Goal: Information Seeking & Learning: Learn about a topic

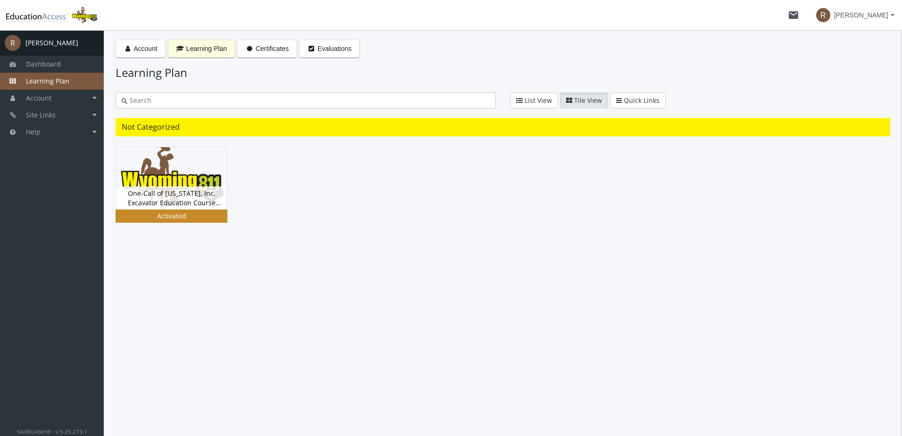
click at [151, 215] on div "Activated" at bounding box center [171, 215] width 108 height 9
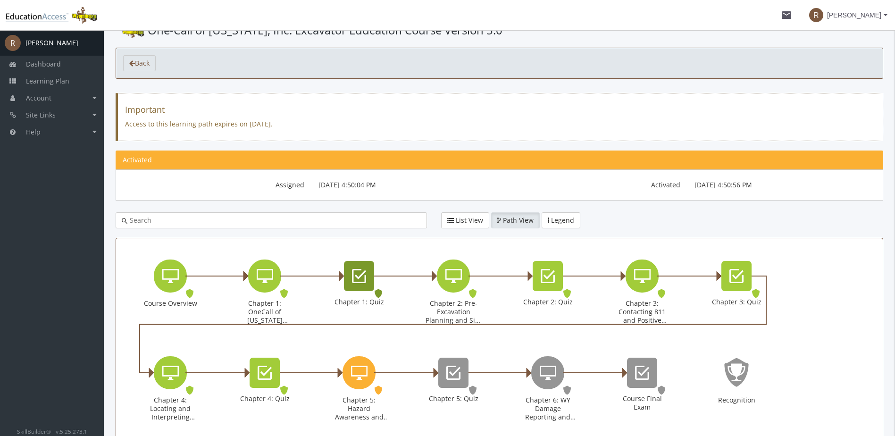
scroll to position [47, 0]
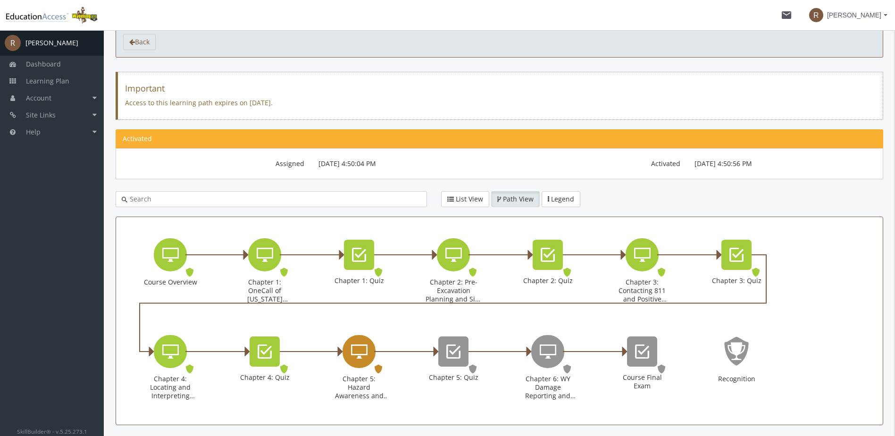
click at [373, 346] on div "Chapter 5: Hazard Awareness and Excavation Best Practices" at bounding box center [372, 351] width 5 height 11
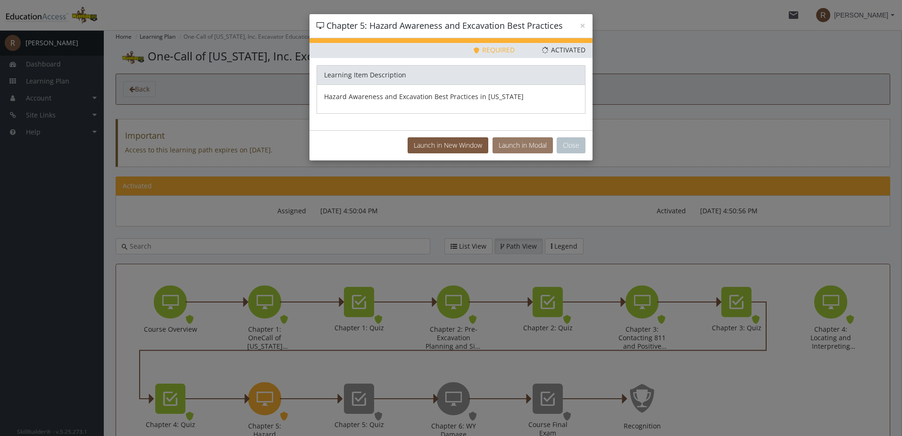
click at [540, 146] on button "Launch in Modal" at bounding box center [523, 145] width 60 height 16
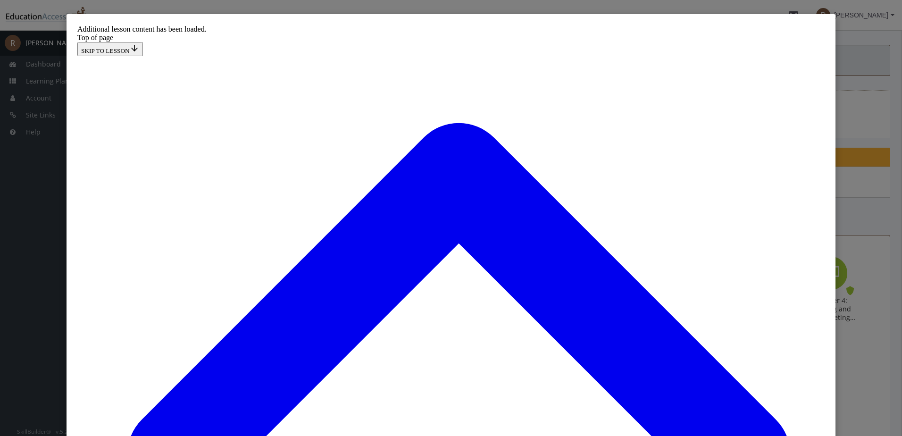
scroll to position [406, 0]
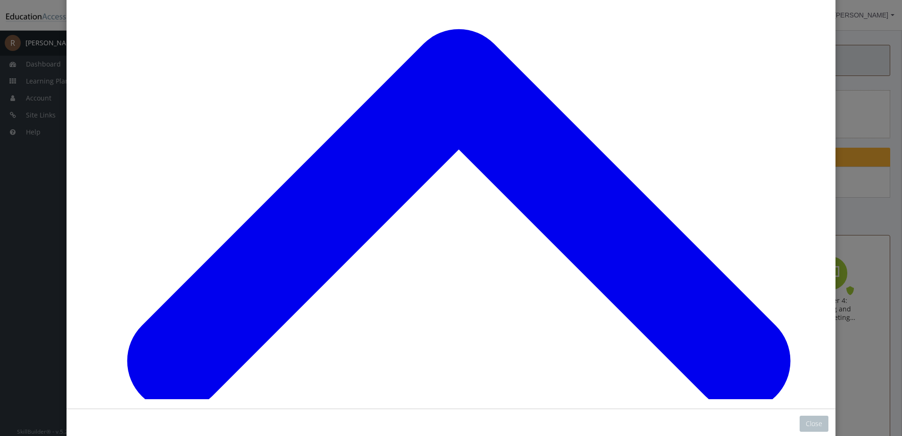
scroll to position [94, 0]
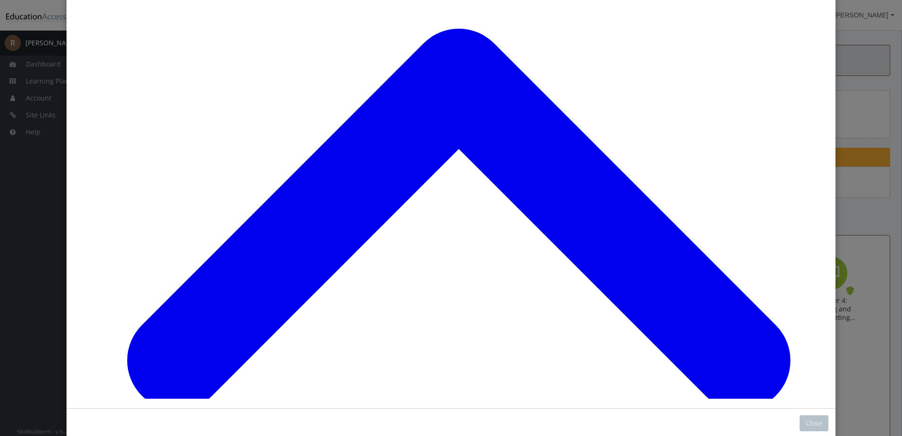
scroll to position [2526, 0]
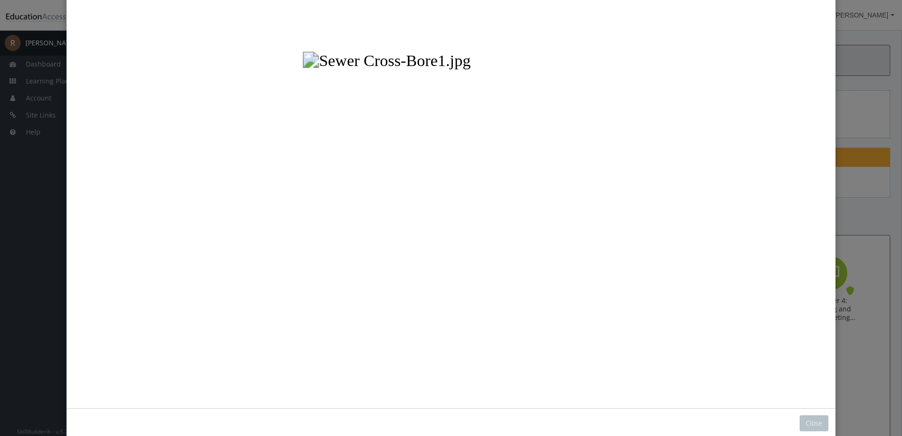
click at [397, 179] on button "Unzoom image" at bounding box center [451, 163] width 755 height 472
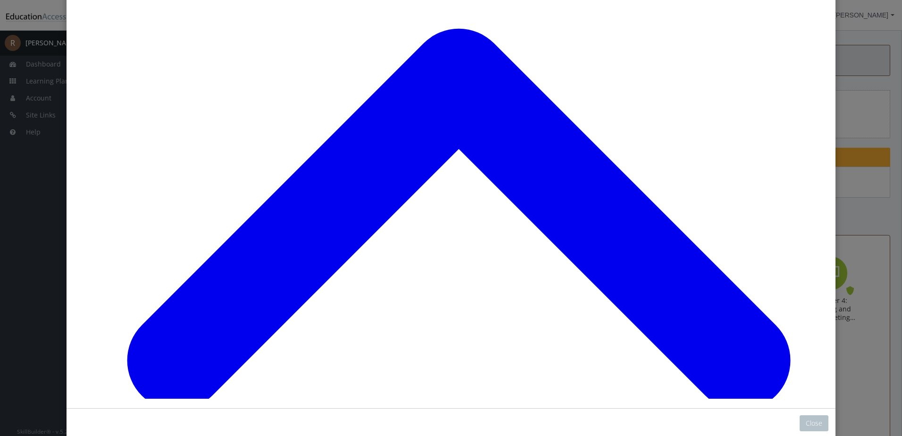
scroll to position [3402, 0]
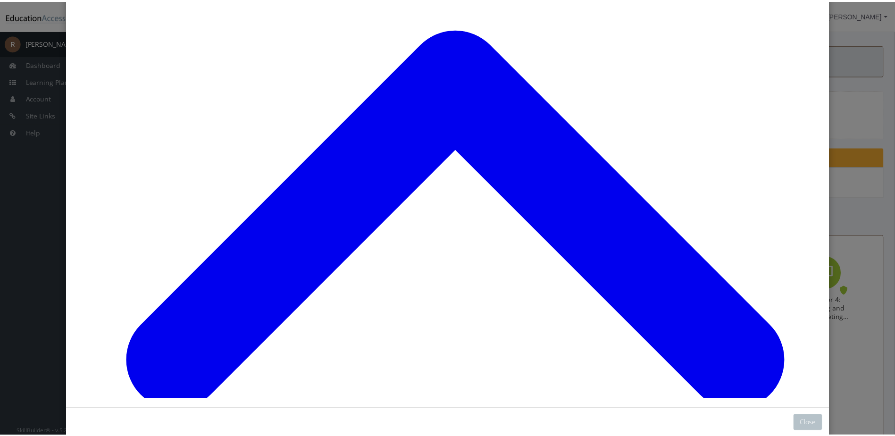
scroll to position [111, 0]
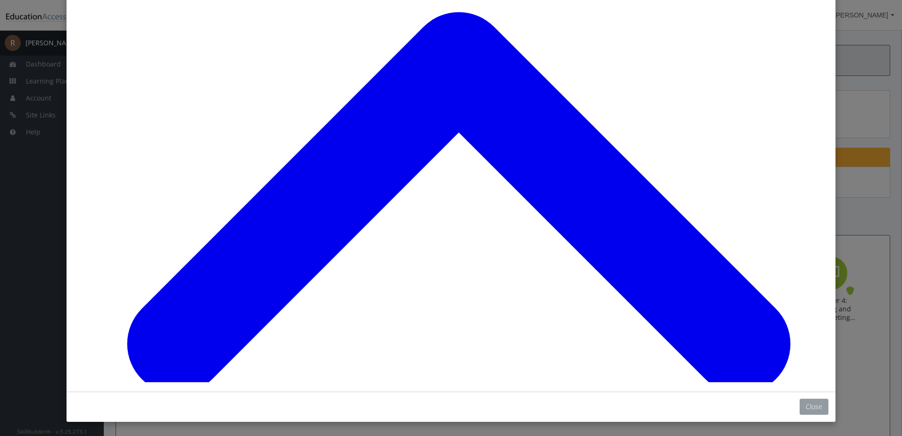
click at [806, 403] on button "Close" at bounding box center [814, 407] width 29 height 16
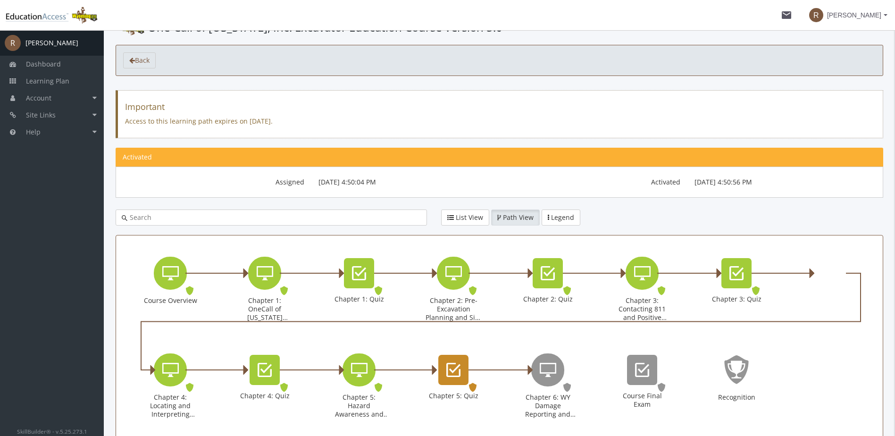
click at [449, 376] on icon "Chapter 5: Quiz" at bounding box center [453, 370] width 14 height 19
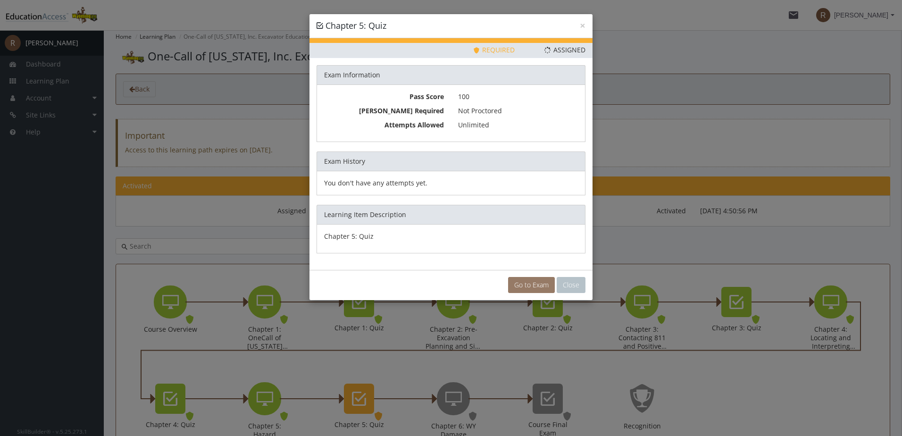
click at [531, 290] on link "Go to Exam" at bounding box center [531, 285] width 47 height 16
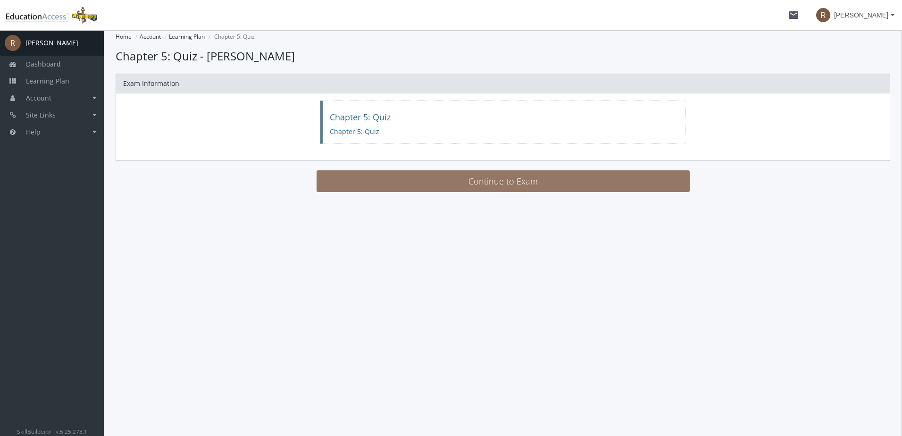
click at [440, 182] on button "Continue to Exam" at bounding box center [503, 181] width 373 height 22
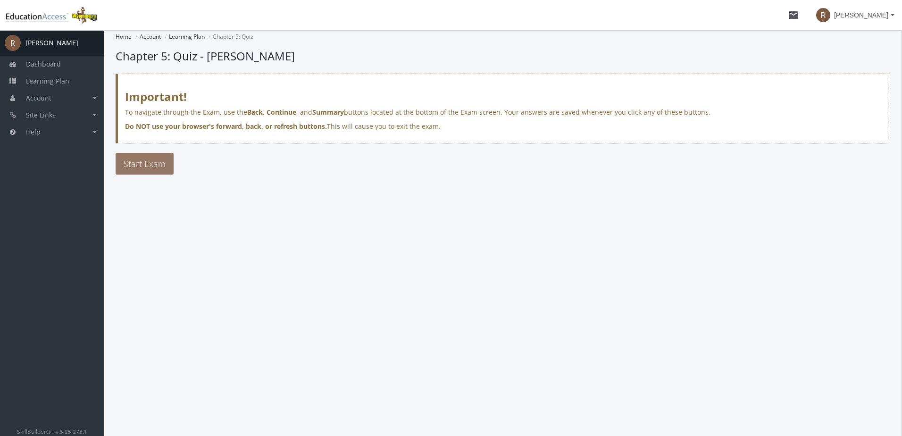
click at [135, 171] on button "Start Exam" at bounding box center [145, 164] width 58 height 22
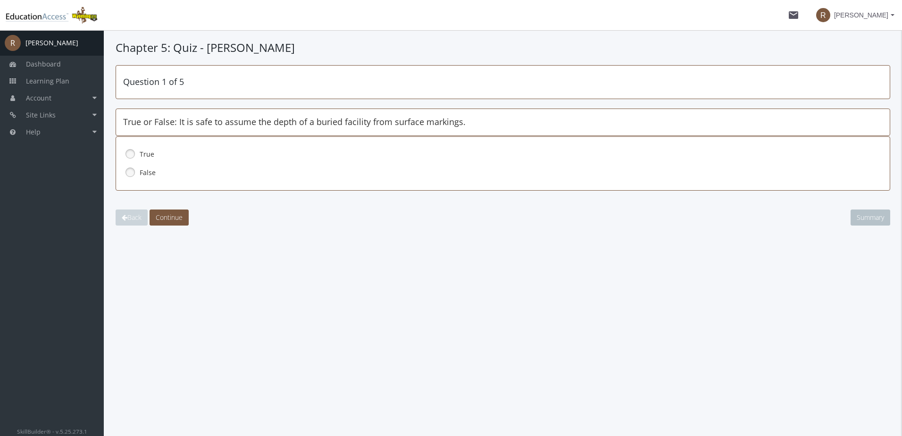
click at [129, 169] on link at bounding box center [130, 172] width 14 height 14
click at [164, 216] on span "Continue" at bounding box center [169, 217] width 27 height 9
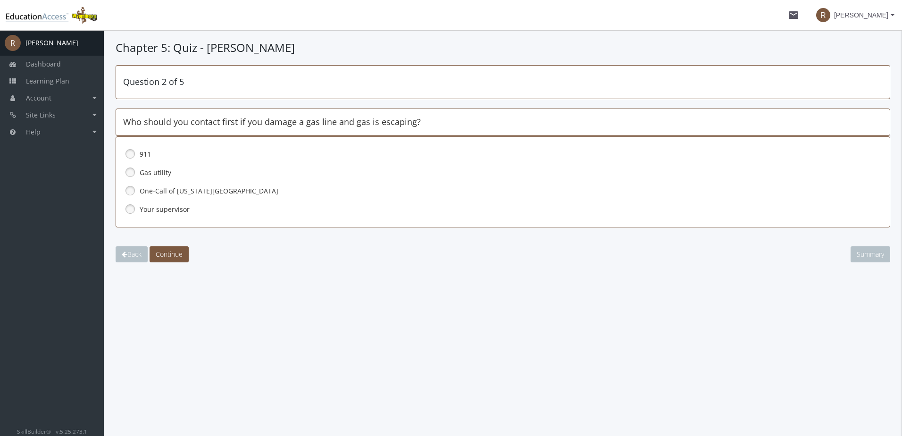
click at [128, 155] on link at bounding box center [130, 154] width 14 height 14
click at [178, 252] on span "Continue" at bounding box center [169, 254] width 27 height 9
drag, startPoint x: 127, startPoint y: 150, endPoint x: 134, endPoint y: 156, distance: 9.7
click at [128, 150] on link at bounding box center [130, 154] width 14 height 14
click at [172, 251] on span "Continue" at bounding box center [169, 254] width 27 height 9
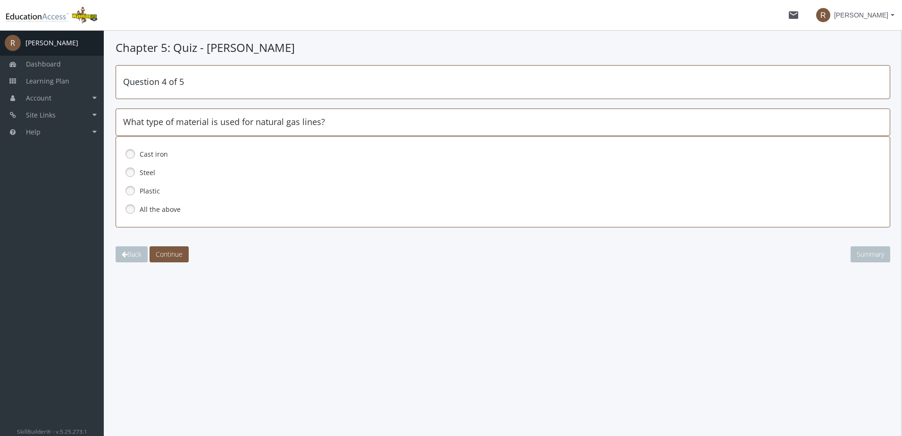
click at [130, 208] on link at bounding box center [130, 209] width 14 height 14
click at [174, 254] on span "Continue" at bounding box center [169, 254] width 27 height 9
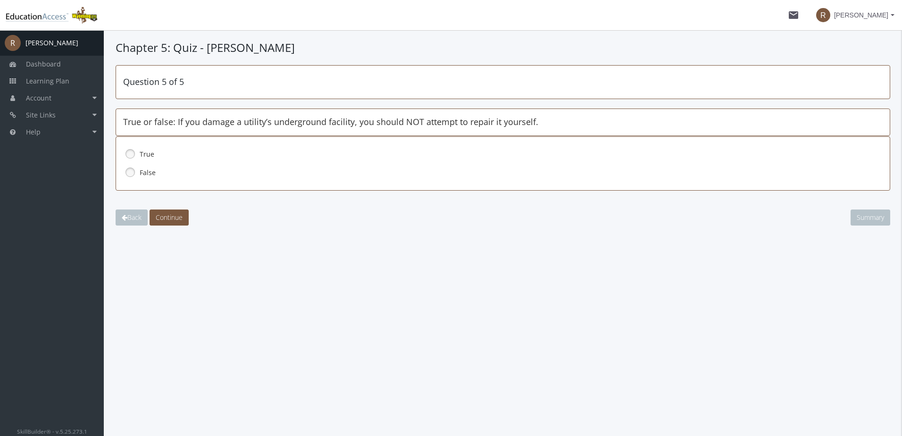
click at [139, 157] on div "True" at bounding box center [503, 154] width 760 height 16
click at [170, 217] on span "Continue" at bounding box center [169, 217] width 27 height 9
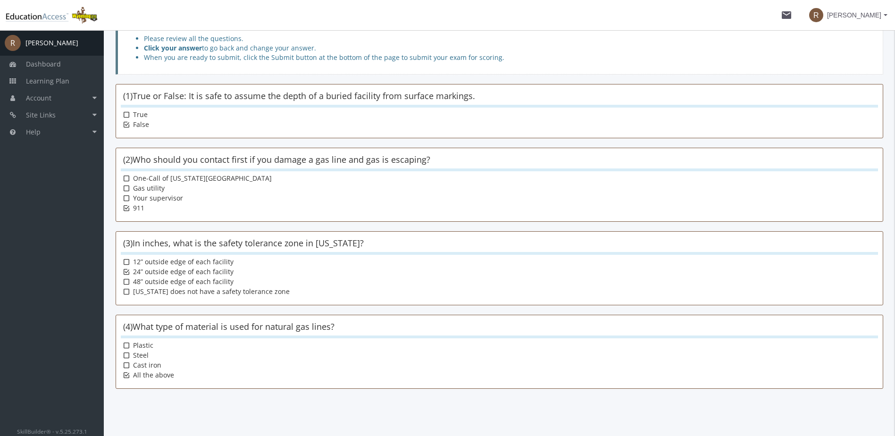
scroll to position [134, 0]
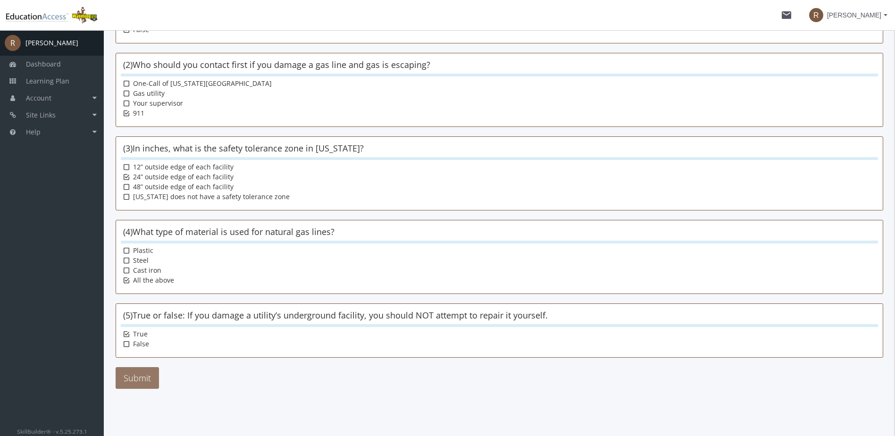
click at [144, 372] on button "Submit" at bounding box center [137, 378] width 43 height 22
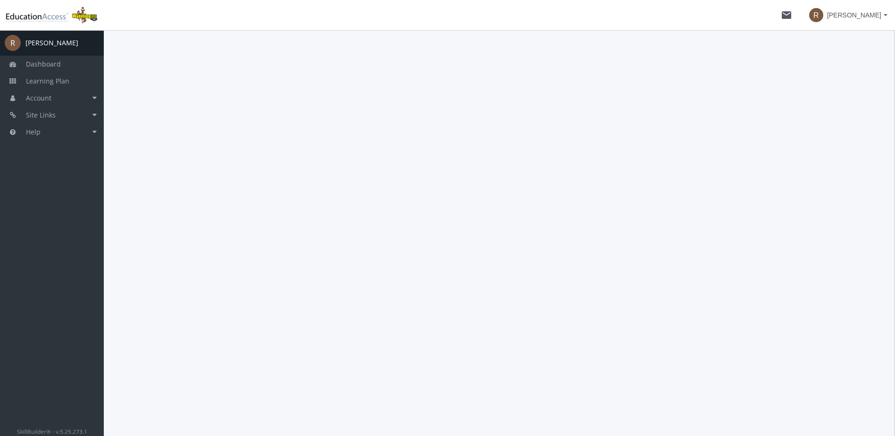
scroll to position [0, 0]
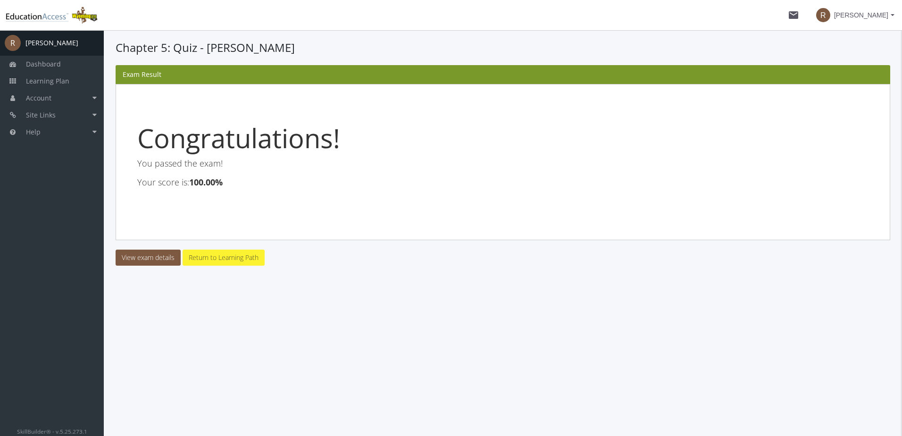
click at [233, 256] on link "Return to Learning Path" at bounding box center [224, 258] width 82 height 16
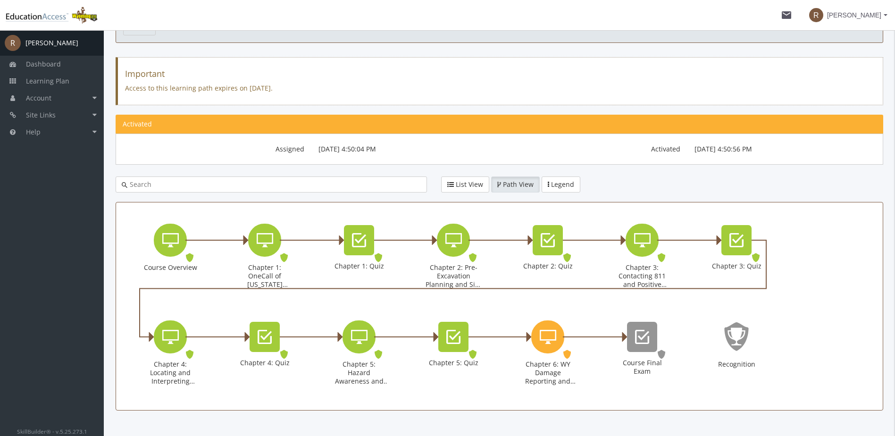
scroll to position [84, 0]
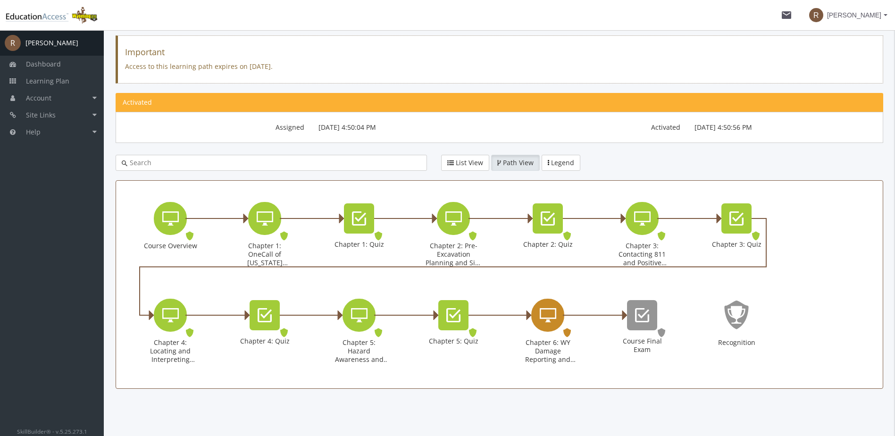
click at [531, 314] on div "Chapter 6: WY Damage Reporting and Enforcement" at bounding box center [547, 315] width 33 height 33
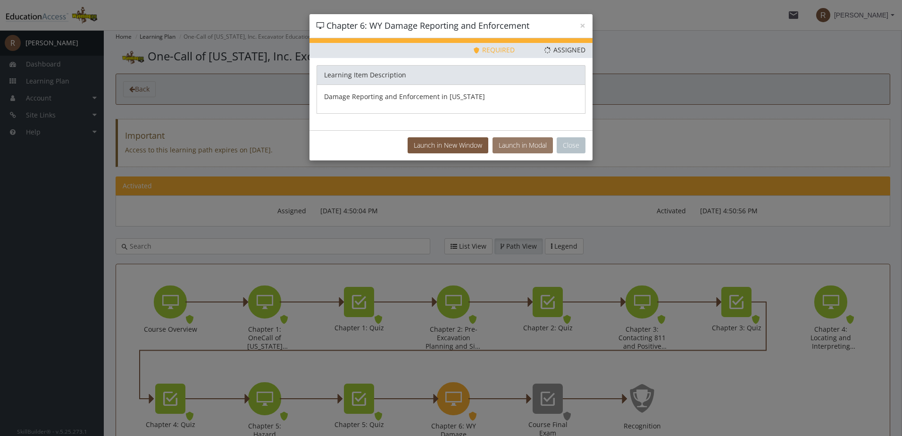
click at [523, 143] on button "Launch in Modal" at bounding box center [523, 145] width 60 height 16
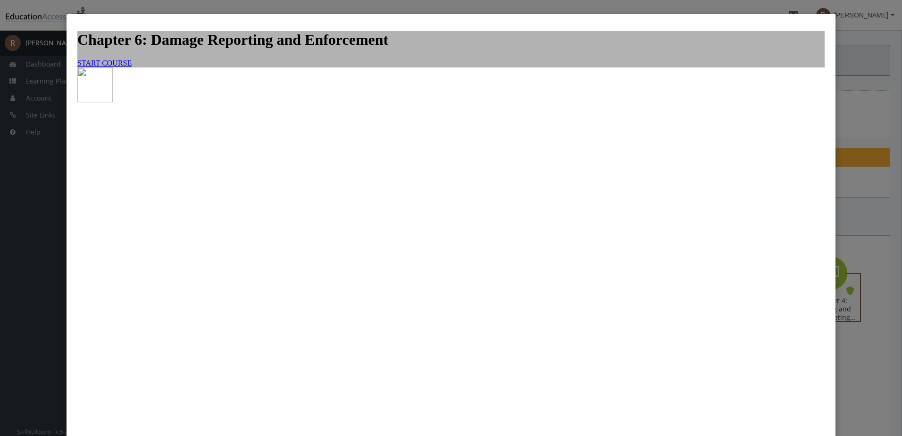
click at [132, 67] on span "START COURSE" at bounding box center [104, 63] width 54 height 8
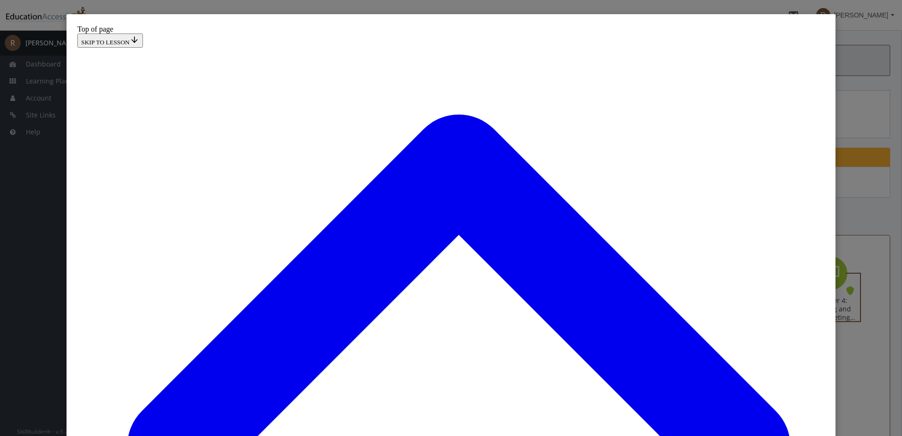
scroll to position [66, 0]
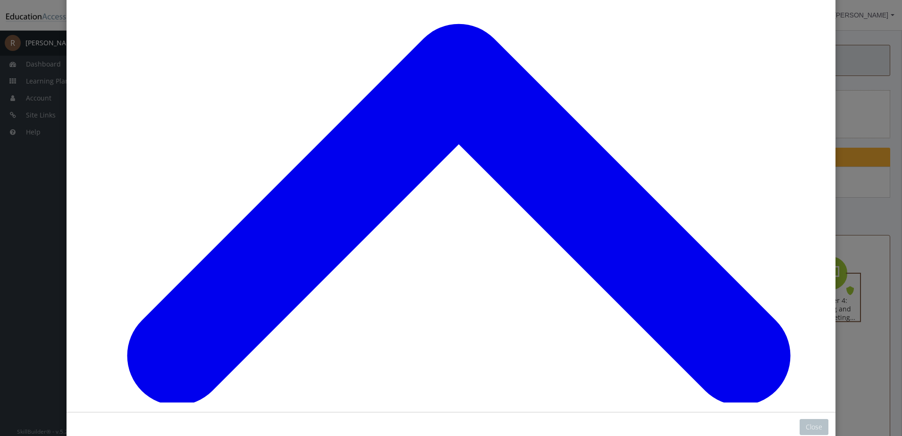
scroll to position [94, 0]
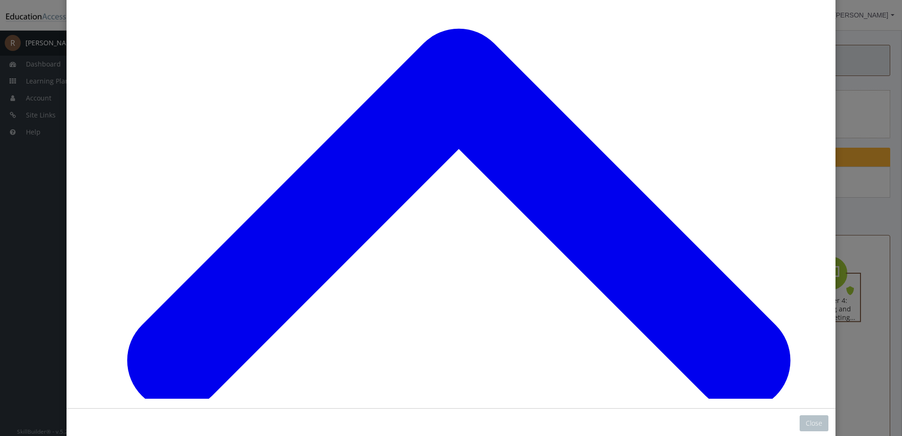
scroll to position [374, 0]
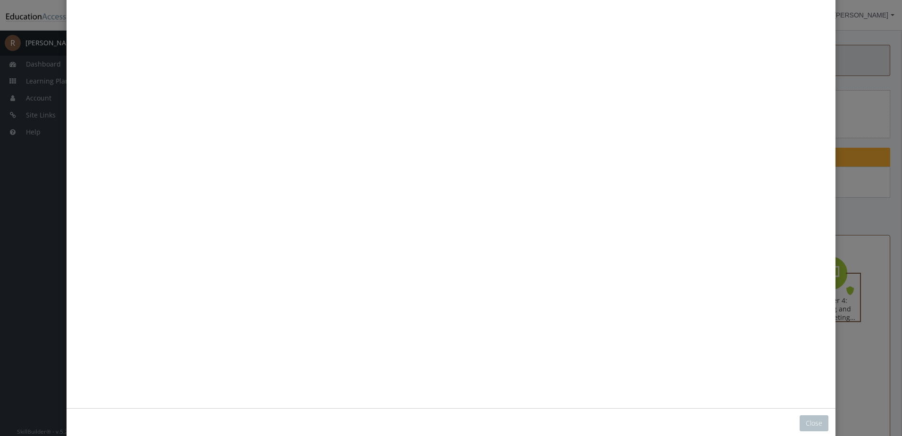
click at [602, 147] on button "Unzoom image" at bounding box center [451, 163] width 755 height 472
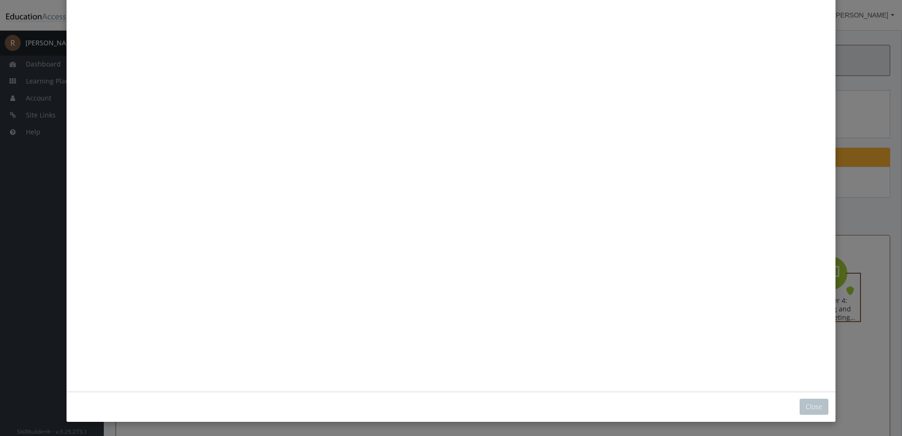
scroll to position [280, 0]
click at [706, 181] on button "Unzoom image" at bounding box center [451, 146] width 755 height 472
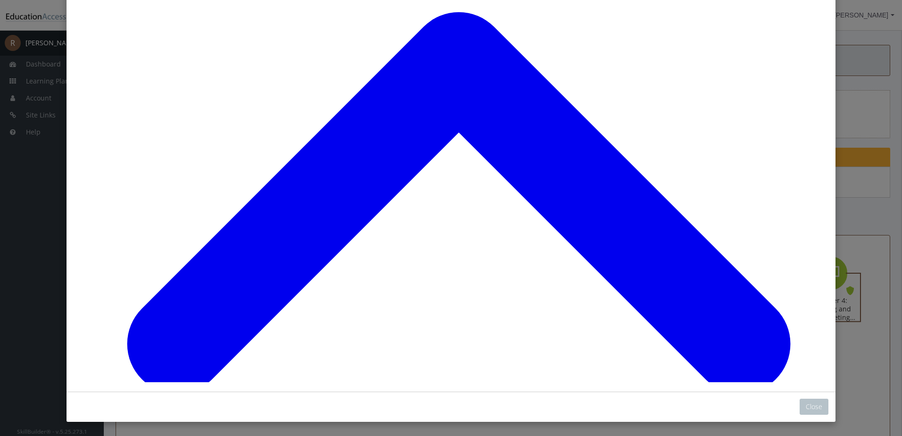
scroll to position [233, 0]
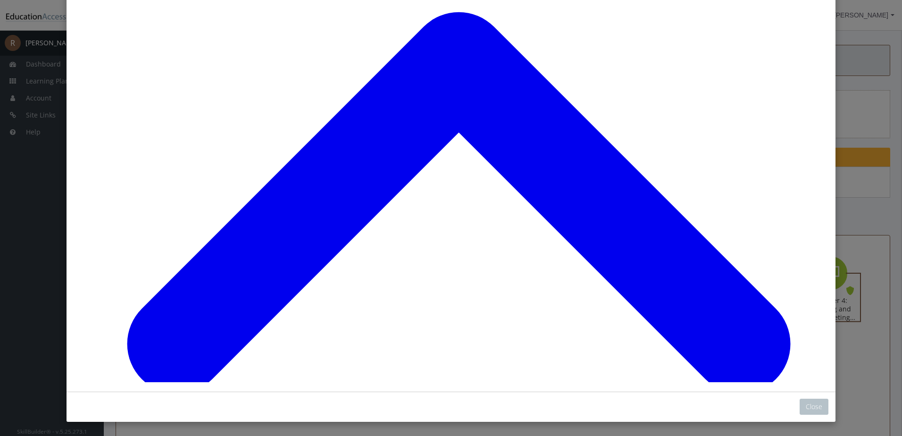
scroll to position [3856, 0]
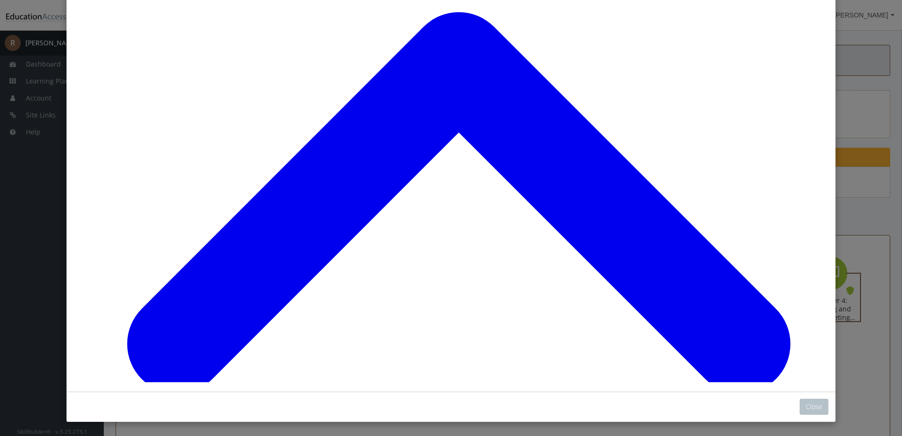
click at [813, 406] on button "Close" at bounding box center [814, 407] width 29 height 16
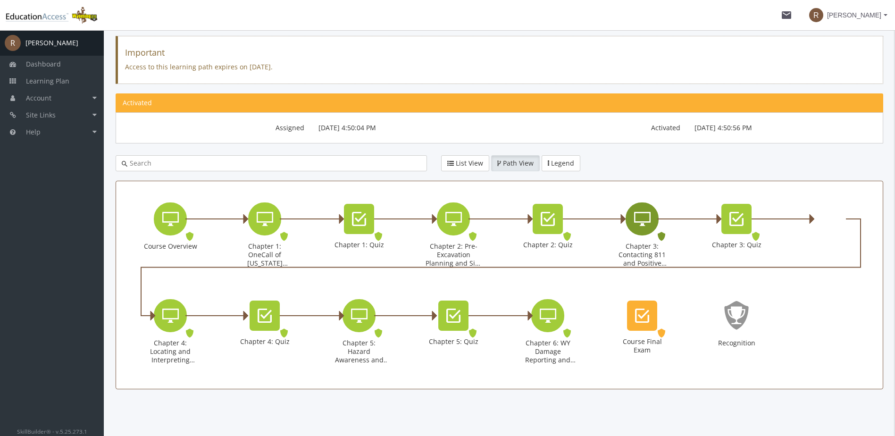
scroll to position [84, 0]
click at [654, 333] on div "Course Final Exam Exam. Status: Assigned." at bounding box center [642, 333] width 57 height 68
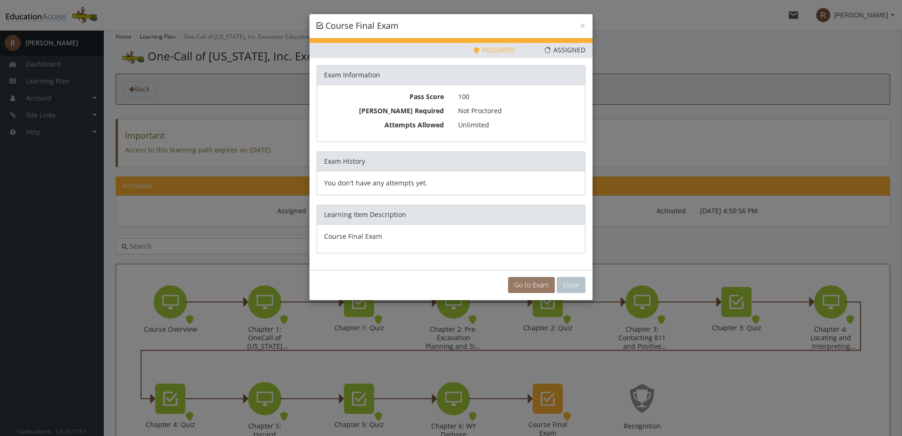
click at [532, 281] on link "Go to Exam" at bounding box center [531, 285] width 47 height 16
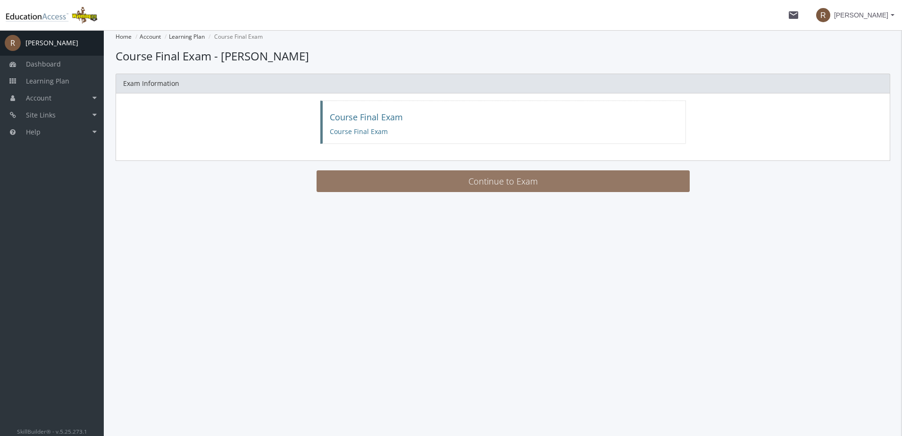
click at [559, 173] on button "Continue to Exam" at bounding box center [503, 181] width 373 height 22
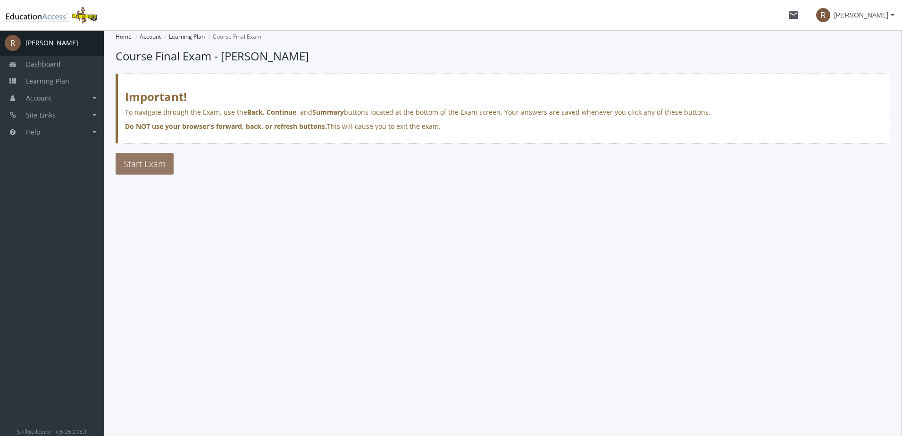
click at [154, 169] on span "Start Exam" at bounding box center [145, 163] width 42 height 11
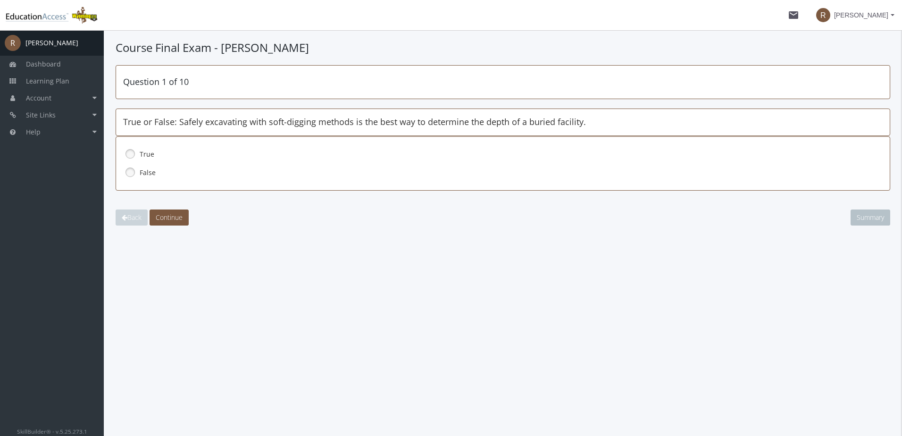
click at [132, 152] on link at bounding box center [130, 154] width 14 height 14
click at [175, 217] on span "Continue" at bounding box center [169, 217] width 27 height 9
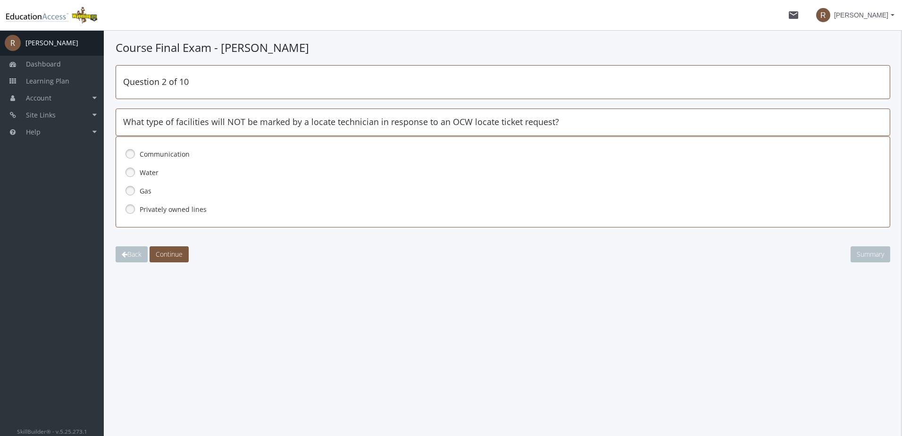
click at [133, 213] on link at bounding box center [130, 209] width 14 height 14
click at [163, 255] on span "Continue" at bounding box center [169, 254] width 27 height 9
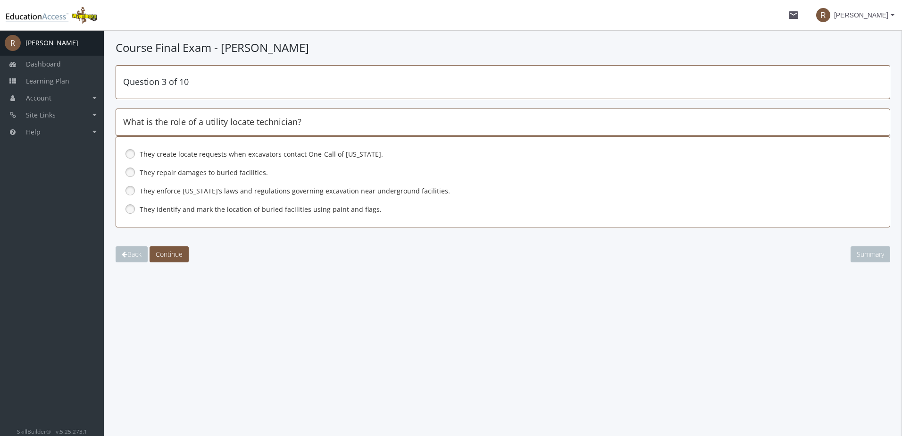
click at [129, 209] on link at bounding box center [130, 209] width 14 height 14
click at [162, 255] on span "Continue" at bounding box center [169, 254] width 27 height 9
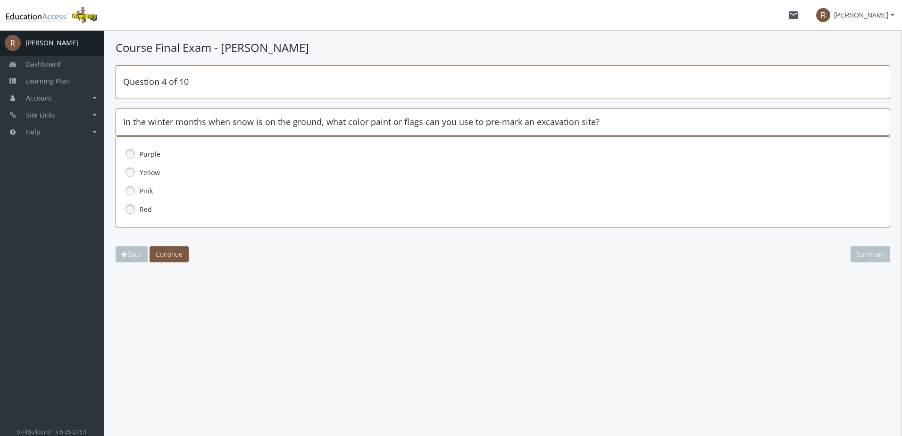
click at [132, 156] on link at bounding box center [130, 154] width 14 height 14
click at [180, 254] on span "Continue" at bounding box center [169, 254] width 27 height 9
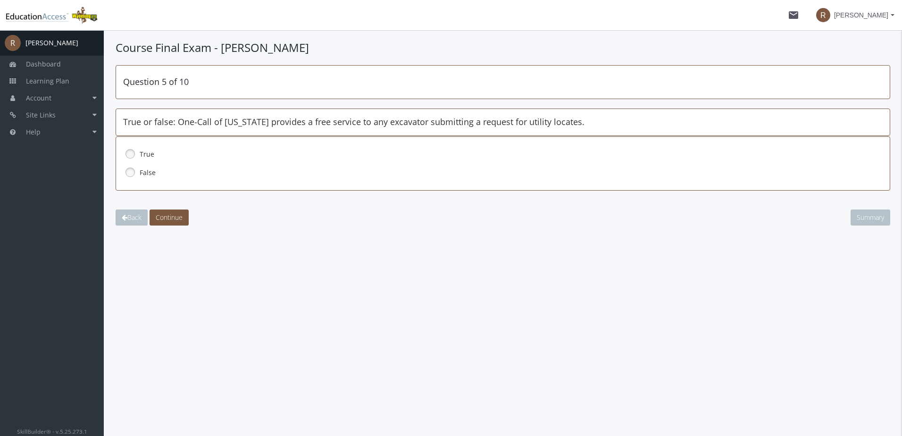
click at [138, 152] on div "True" at bounding box center [503, 154] width 760 height 16
click at [163, 216] on span "Continue" at bounding box center [169, 217] width 27 height 9
click at [156, 173] on label "False" at bounding box center [482, 172] width 684 height 9
click at [169, 220] on span "Continue" at bounding box center [169, 217] width 27 height 9
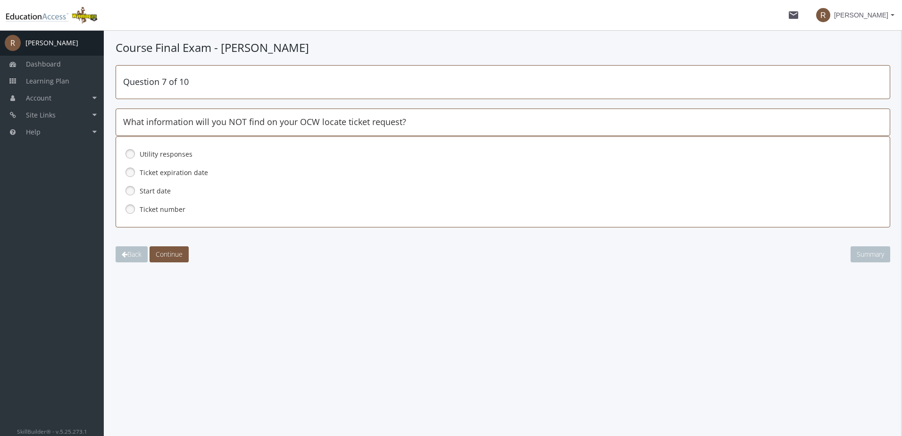
click at [126, 156] on link at bounding box center [130, 154] width 14 height 14
click at [175, 252] on span "Continue" at bounding box center [169, 254] width 27 height 9
click at [154, 213] on label "All the above" at bounding box center [482, 209] width 684 height 9
click at [168, 255] on span "Continue" at bounding box center [169, 254] width 27 height 9
click at [185, 173] on label "2 full business days" at bounding box center [482, 172] width 684 height 9
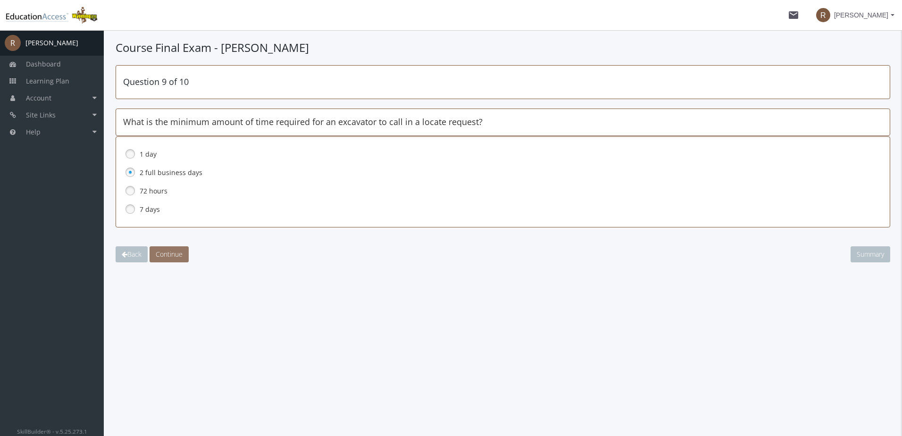
click at [178, 250] on span "Continue" at bounding box center [169, 254] width 27 height 9
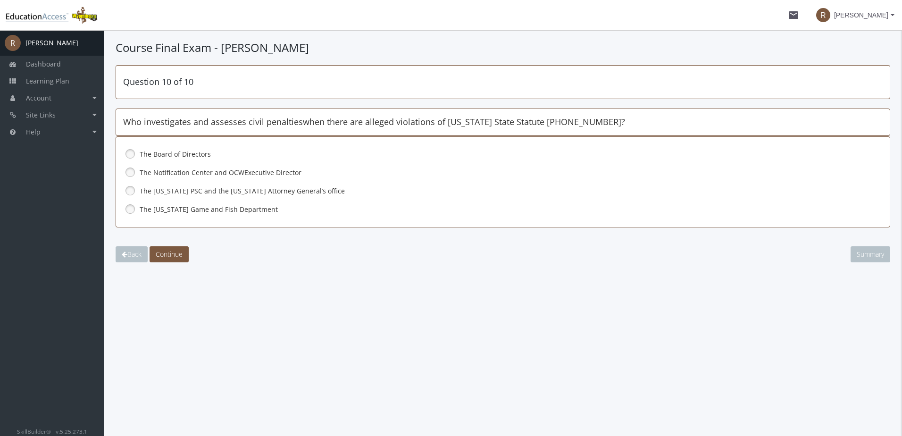
click at [240, 189] on span "The [US_STATE] PSC and the [US_STATE] Attorney General’s office" at bounding box center [242, 190] width 205 height 9
click at [180, 253] on span "Continue" at bounding box center [169, 254] width 27 height 9
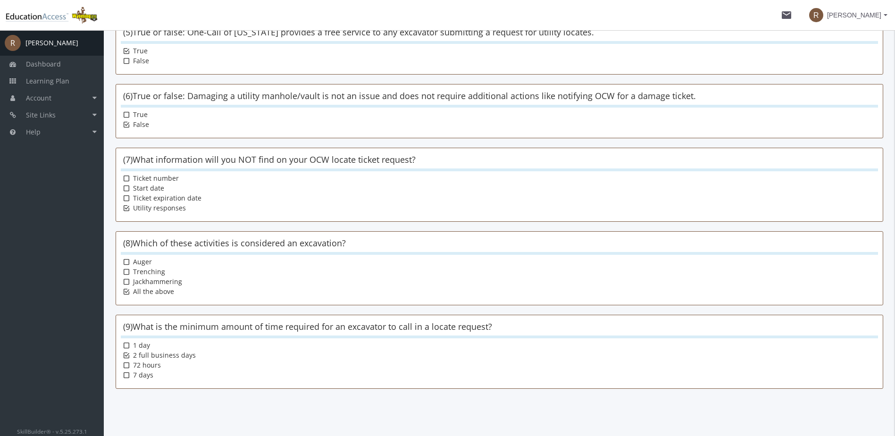
scroll to position [531, 0]
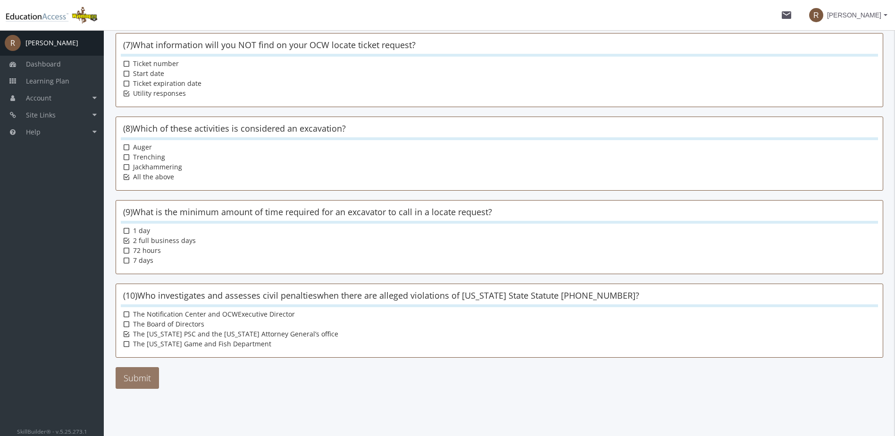
click at [150, 377] on button "Submit" at bounding box center [137, 378] width 43 height 22
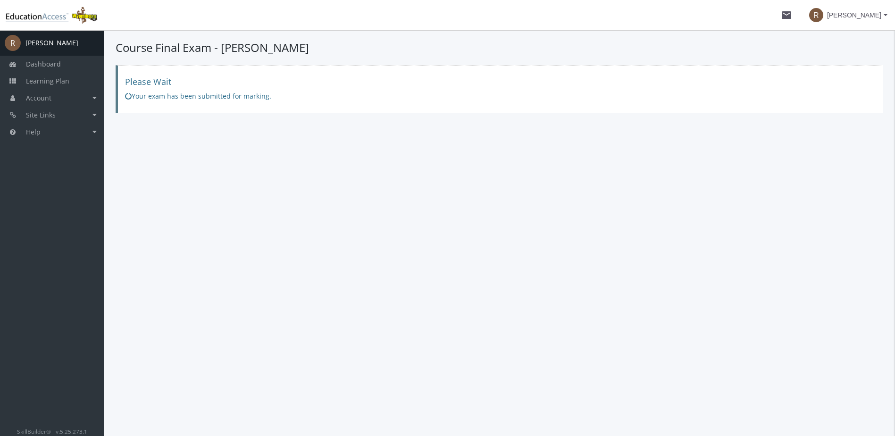
scroll to position [0, 0]
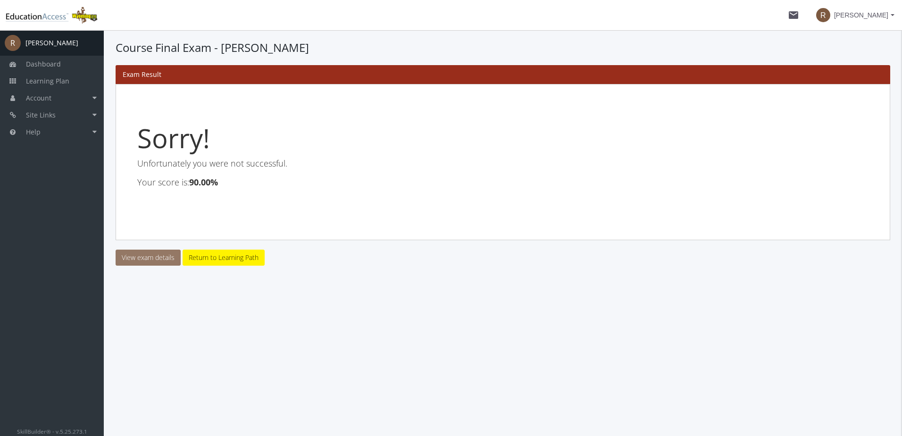
click at [135, 259] on link "View exam details" at bounding box center [148, 258] width 65 height 16
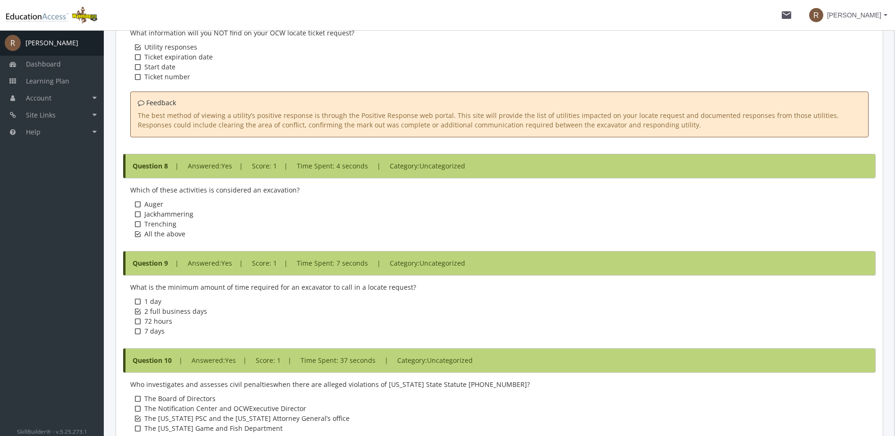
scroll to position [1291, 0]
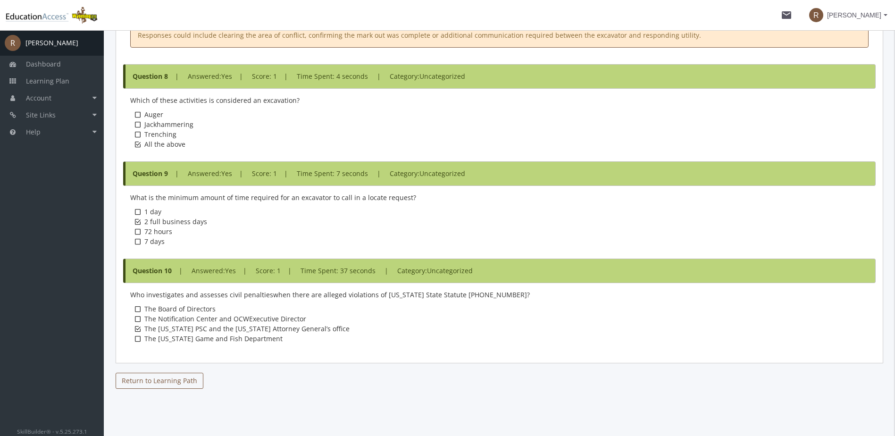
click at [151, 386] on link "Return to Learning Path" at bounding box center [160, 381] width 88 height 16
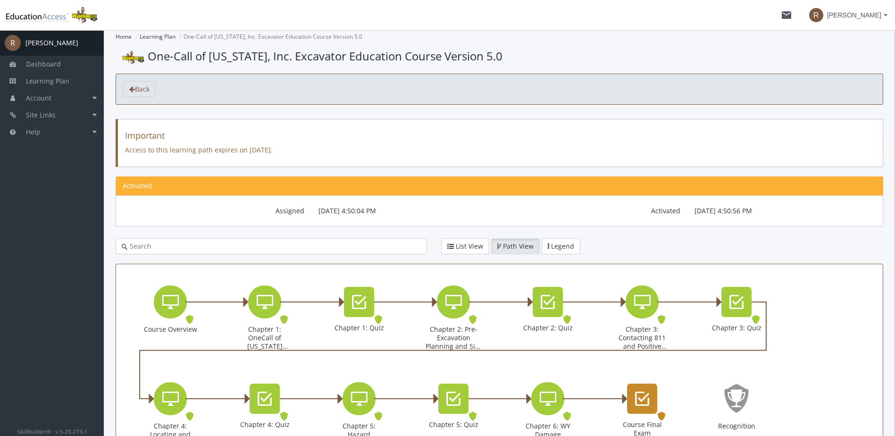
click at [650, 396] on div "Course Final Exam" at bounding box center [642, 399] width 30 height 30
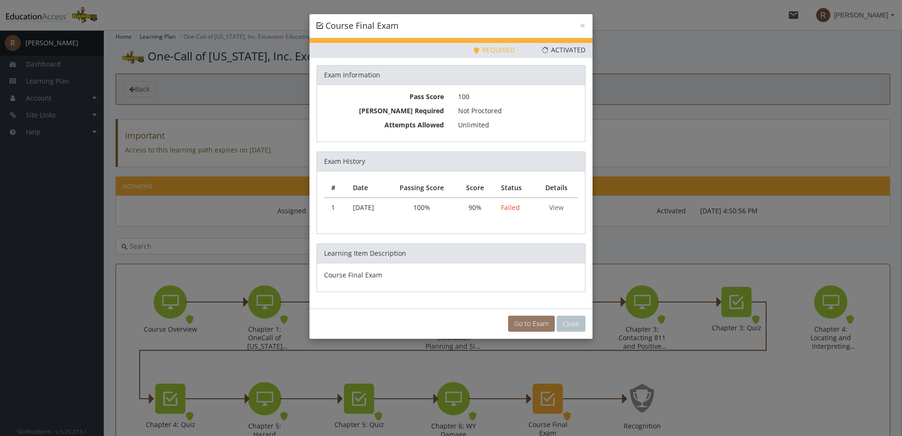
click at [529, 321] on link "Go to Exam" at bounding box center [531, 324] width 47 height 16
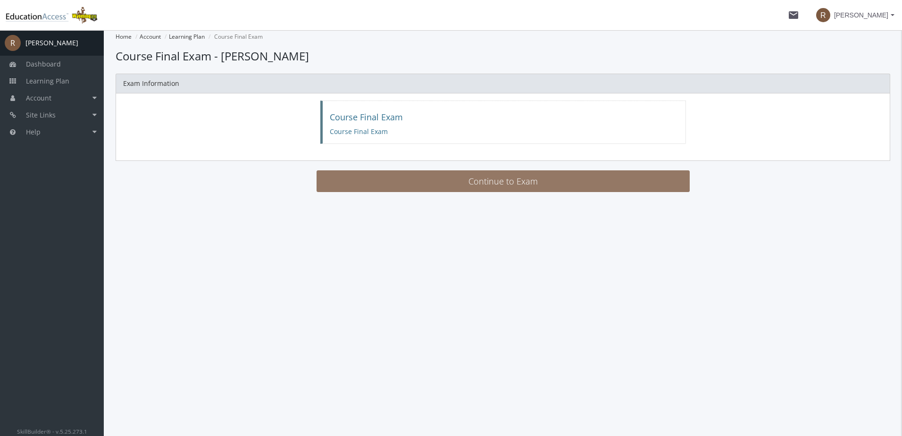
click at [502, 185] on button "Continue to Exam" at bounding box center [503, 181] width 373 height 22
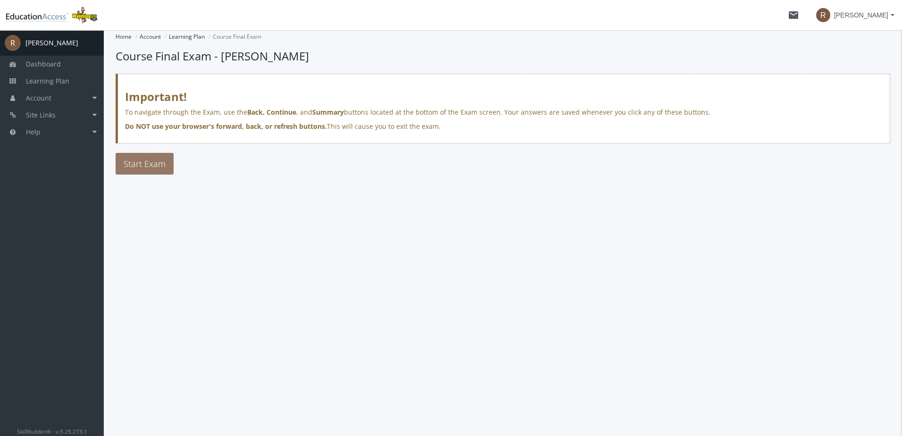
click at [139, 165] on span "Start Exam" at bounding box center [145, 163] width 42 height 11
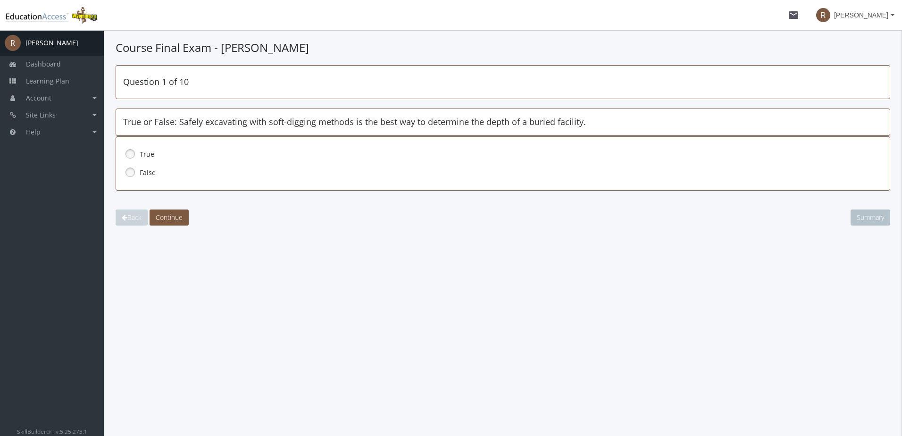
click at [134, 151] on link at bounding box center [130, 154] width 14 height 14
click at [175, 213] on span "Continue" at bounding box center [169, 217] width 27 height 9
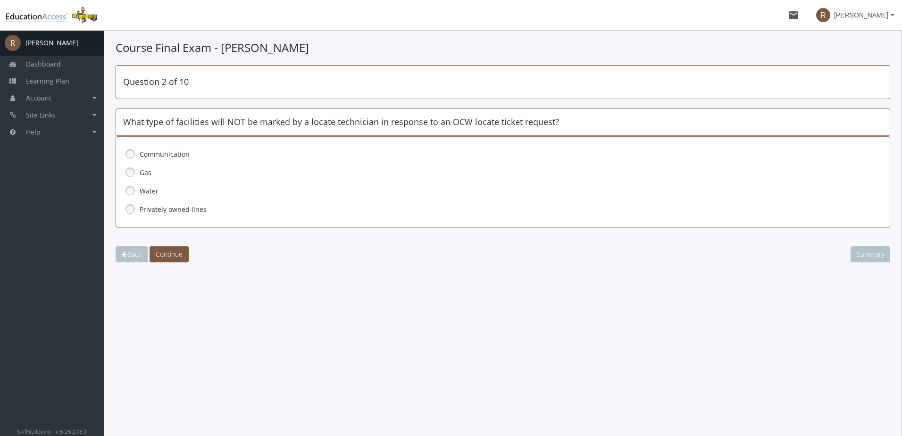
click at [132, 205] on link at bounding box center [130, 209] width 14 height 14
click at [177, 246] on div "Question 2 of 10 What type of facilities will NOT be marked by a locate technic…" at bounding box center [503, 163] width 775 height 197
click at [177, 251] on span "Continue" at bounding box center [169, 254] width 27 height 9
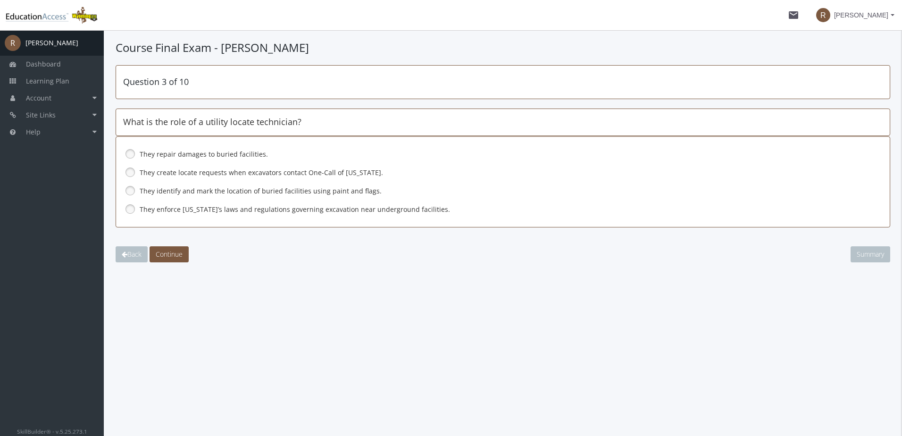
click at [159, 191] on label "They identify and mark the location of buried facilities using paint and flags." at bounding box center [482, 190] width 684 height 9
click at [174, 256] on span "Continue" at bounding box center [169, 254] width 27 height 9
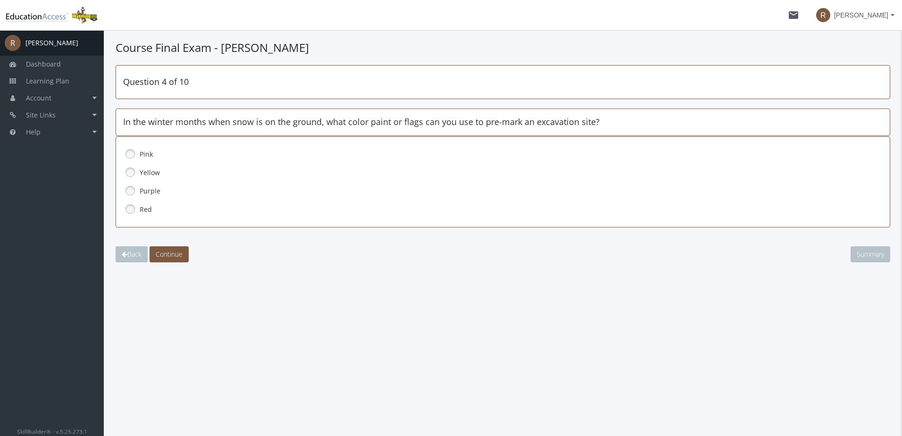
click at [139, 149] on div "Pink" at bounding box center [503, 154] width 760 height 16
click at [176, 257] on span "Continue" at bounding box center [169, 254] width 27 height 9
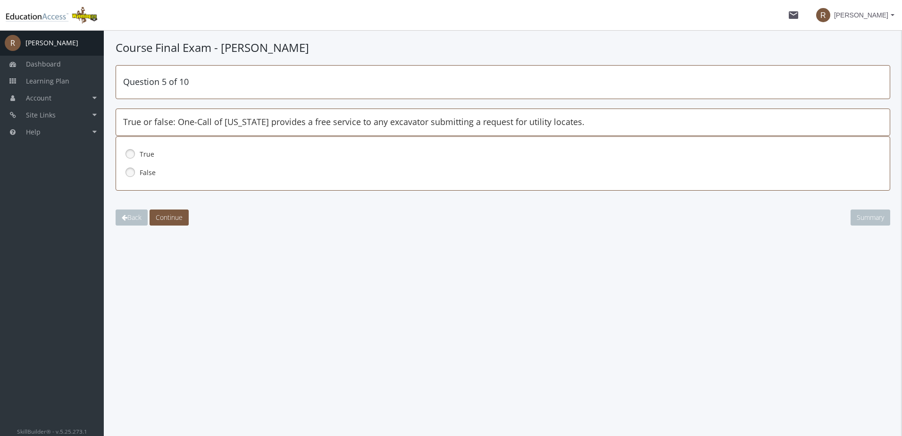
click at [135, 152] on link at bounding box center [130, 154] width 14 height 14
click at [174, 220] on span "Continue" at bounding box center [169, 217] width 27 height 9
click at [139, 174] on div "False" at bounding box center [503, 173] width 760 height 16
click at [181, 216] on span "Continue" at bounding box center [169, 217] width 27 height 9
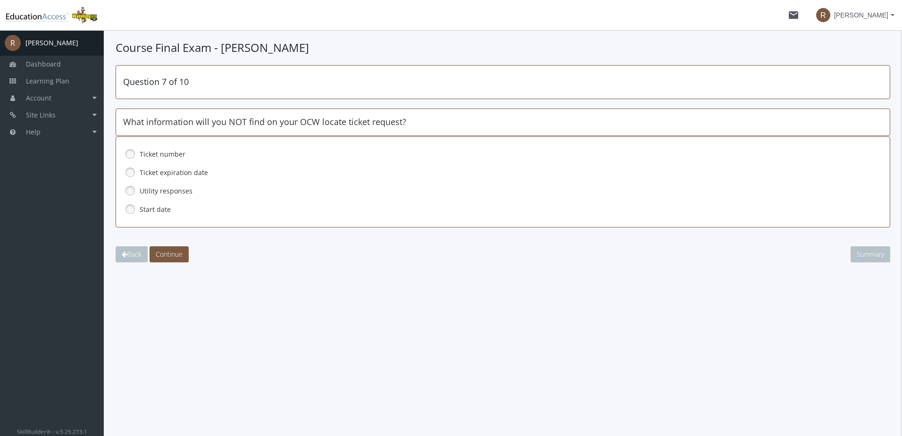
click at [174, 189] on label "Utility responses" at bounding box center [482, 190] width 684 height 9
click at [168, 258] on span "Continue" at bounding box center [169, 254] width 27 height 9
click at [137, 211] on link at bounding box center [130, 209] width 14 height 14
click at [186, 251] on button "Continue" at bounding box center [169, 254] width 39 height 16
click at [157, 170] on label "2 full business days" at bounding box center [482, 172] width 684 height 9
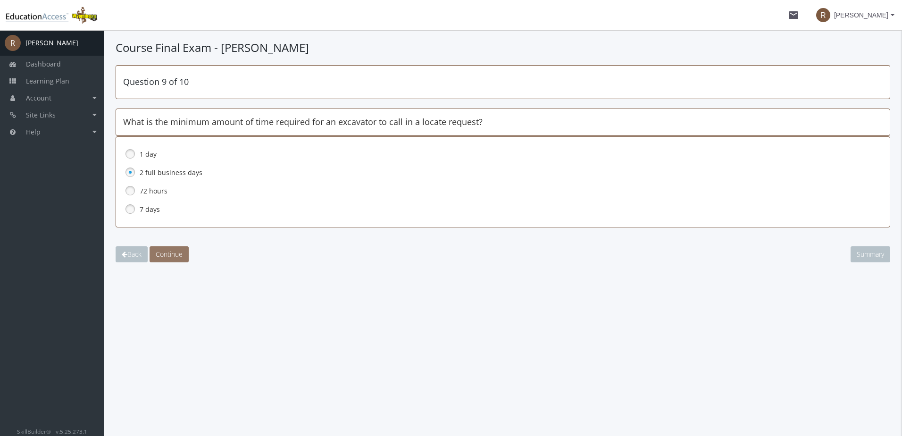
click at [174, 250] on span "Continue" at bounding box center [169, 254] width 27 height 9
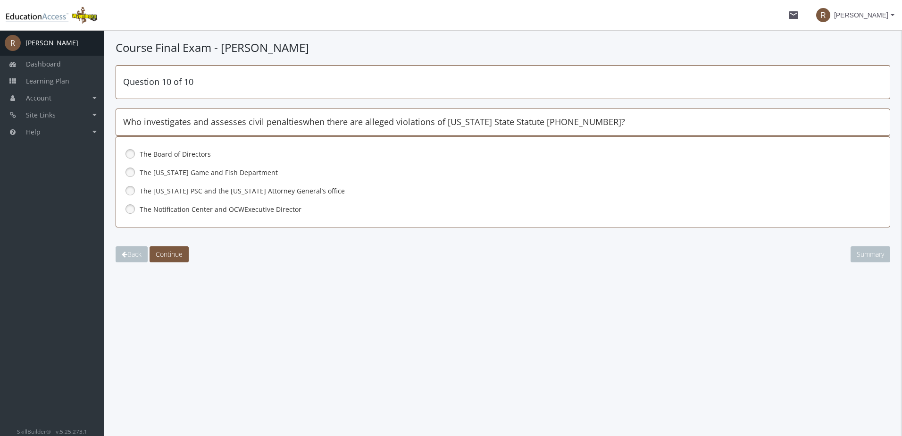
click at [175, 194] on span "The [US_STATE] PSC and the [US_STATE] Attorney General’s office" at bounding box center [242, 190] width 205 height 9
click at [166, 255] on span "Continue" at bounding box center [169, 254] width 27 height 9
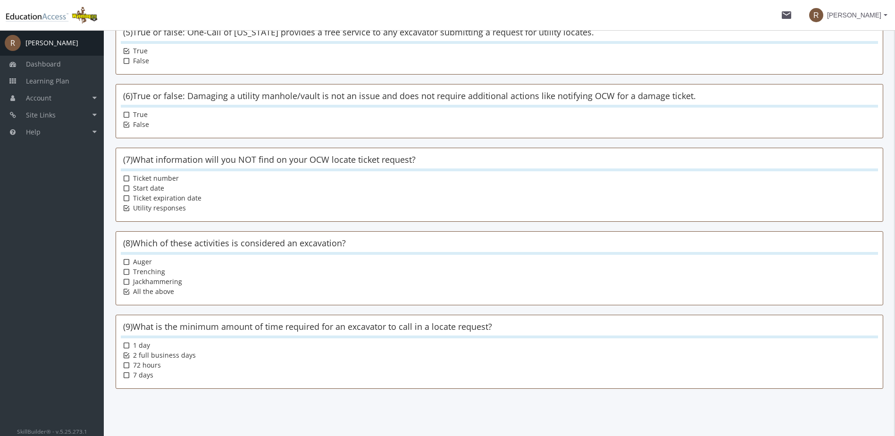
scroll to position [531, 0]
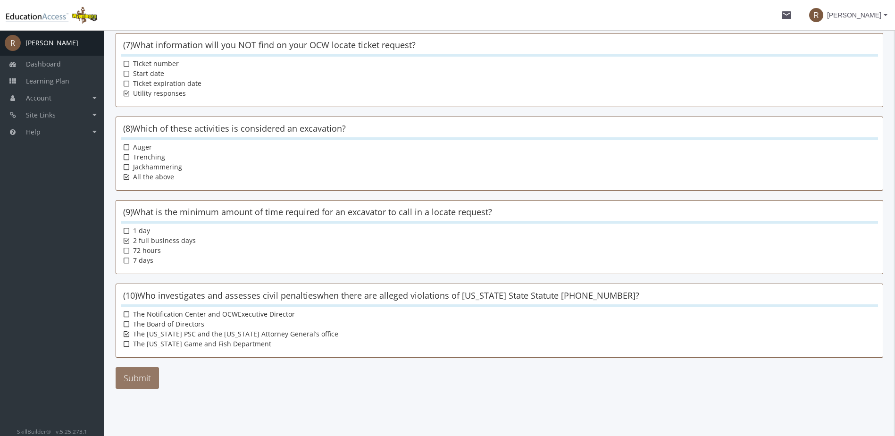
click at [144, 372] on button "Submit" at bounding box center [137, 378] width 43 height 22
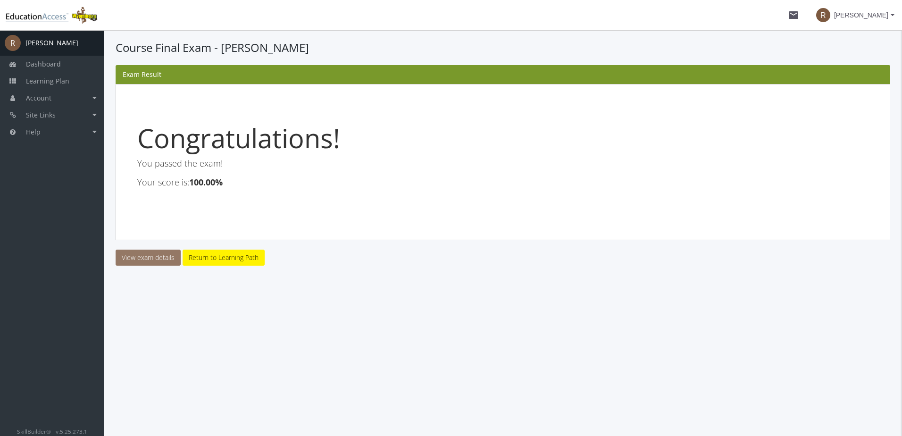
click at [148, 256] on link "View exam details" at bounding box center [148, 258] width 65 height 16
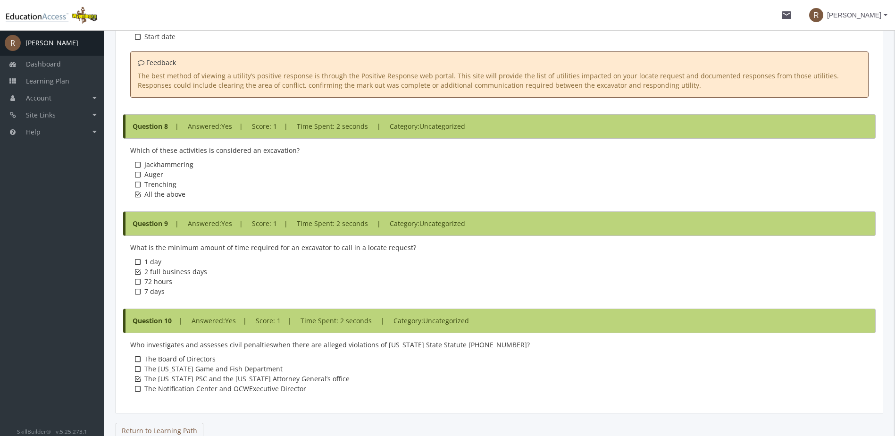
scroll to position [1351, 0]
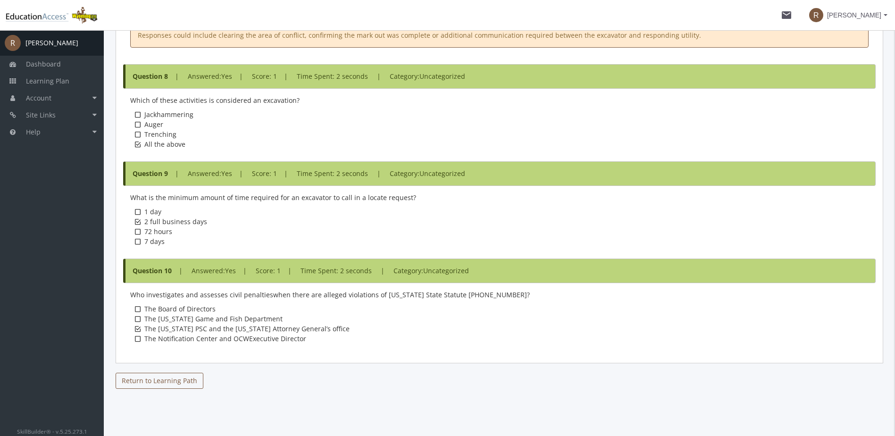
click at [164, 378] on link "Return to Learning Path" at bounding box center [160, 381] width 88 height 16
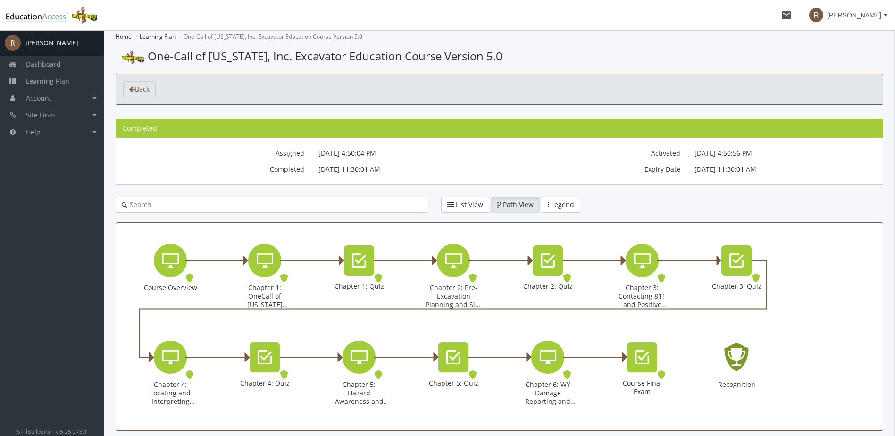
click at [735, 362] on icon "Recognition - Completed" at bounding box center [736, 356] width 30 height 43
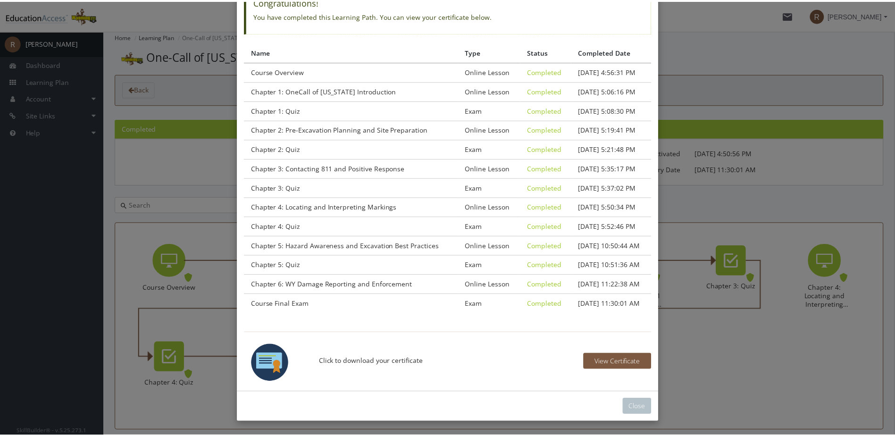
scroll to position [80, 0]
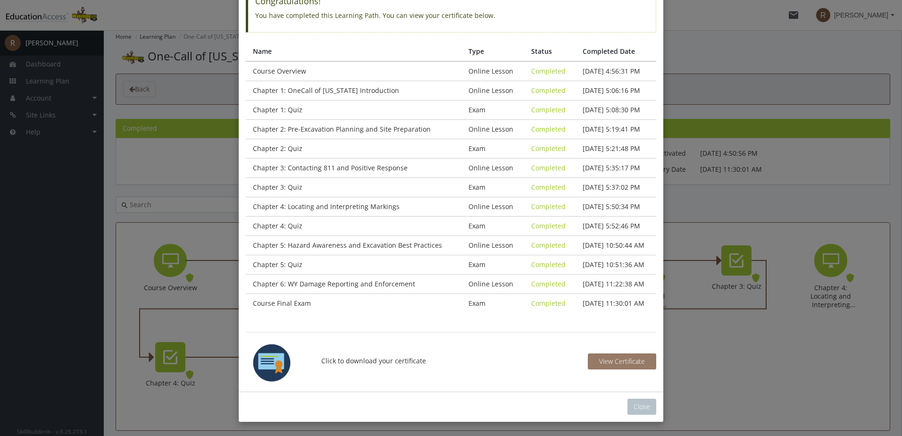
click at [636, 360] on span "View Certificate" at bounding box center [622, 361] width 46 height 9
click at [646, 407] on button "Close" at bounding box center [642, 407] width 29 height 16
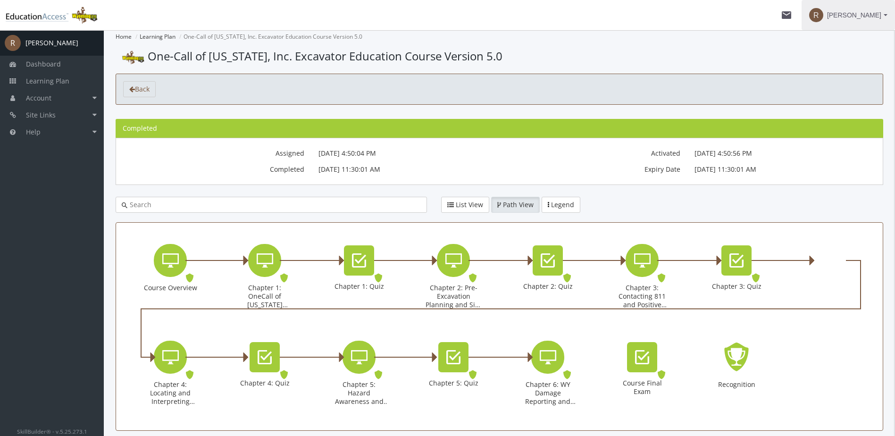
click at [873, 15] on span "[PERSON_NAME]" at bounding box center [854, 15] width 54 height 17
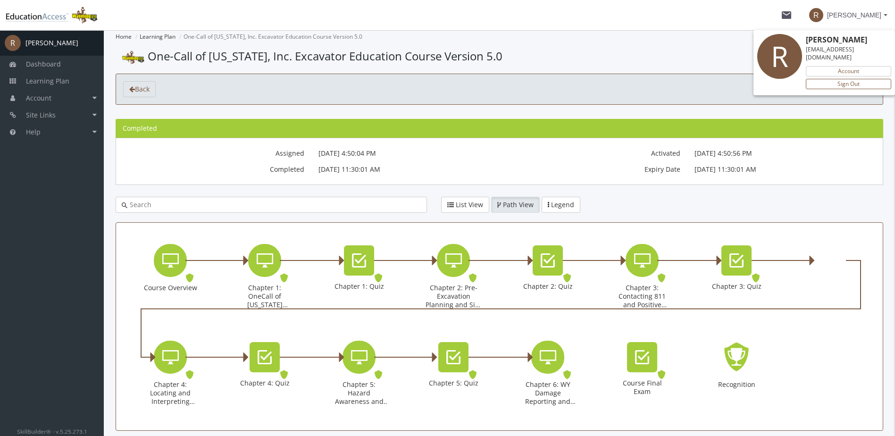
click at [863, 80] on link "Sign Out" at bounding box center [848, 84] width 85 height 10
